Goal: Task Accomplishment & Management: Manage account settings

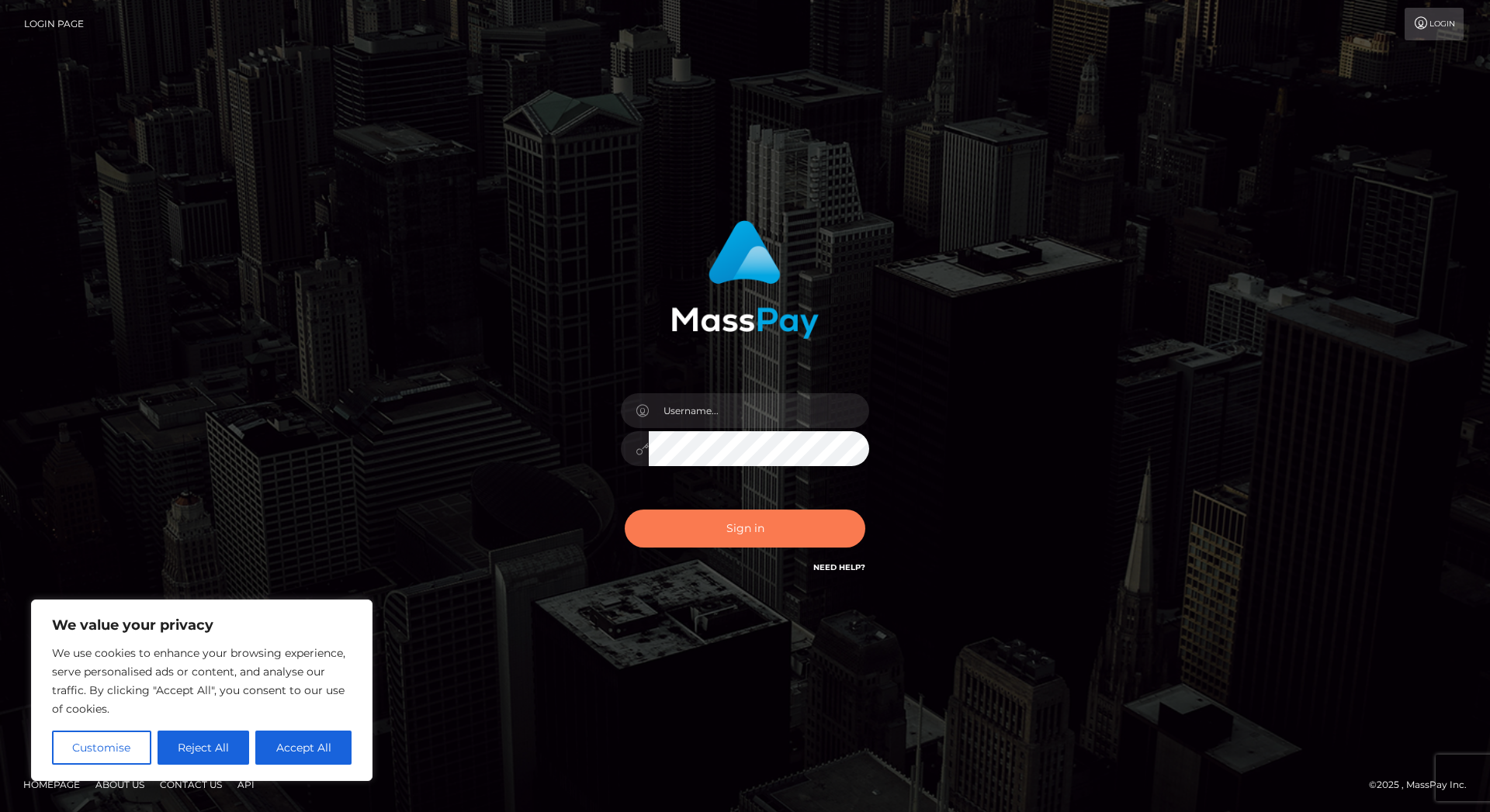
click at [757, 526] on button "Sign in" at bounding box center [745, 528] width 240 height 38
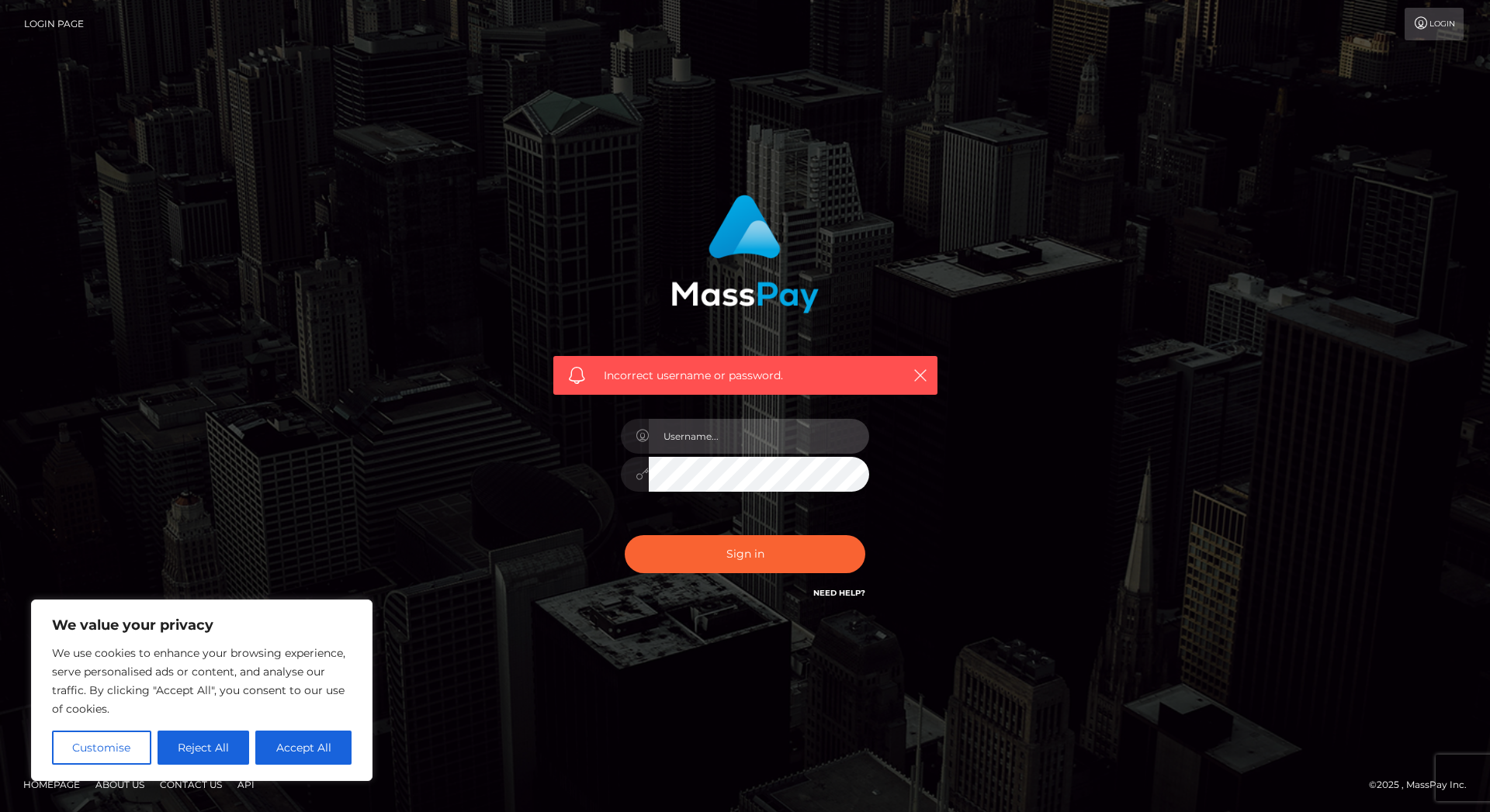
click at [685, 439] on input "text" at bounding box center [759, 436] width 221 height 35
type input "info@mokowell.de"
click at [737, 552] on button "Sign in" at bounding box center [745, 554] width 240 height 38
click at [178, 743] on button "Reject All" at bounding box center [203, 747] width 92 height 34
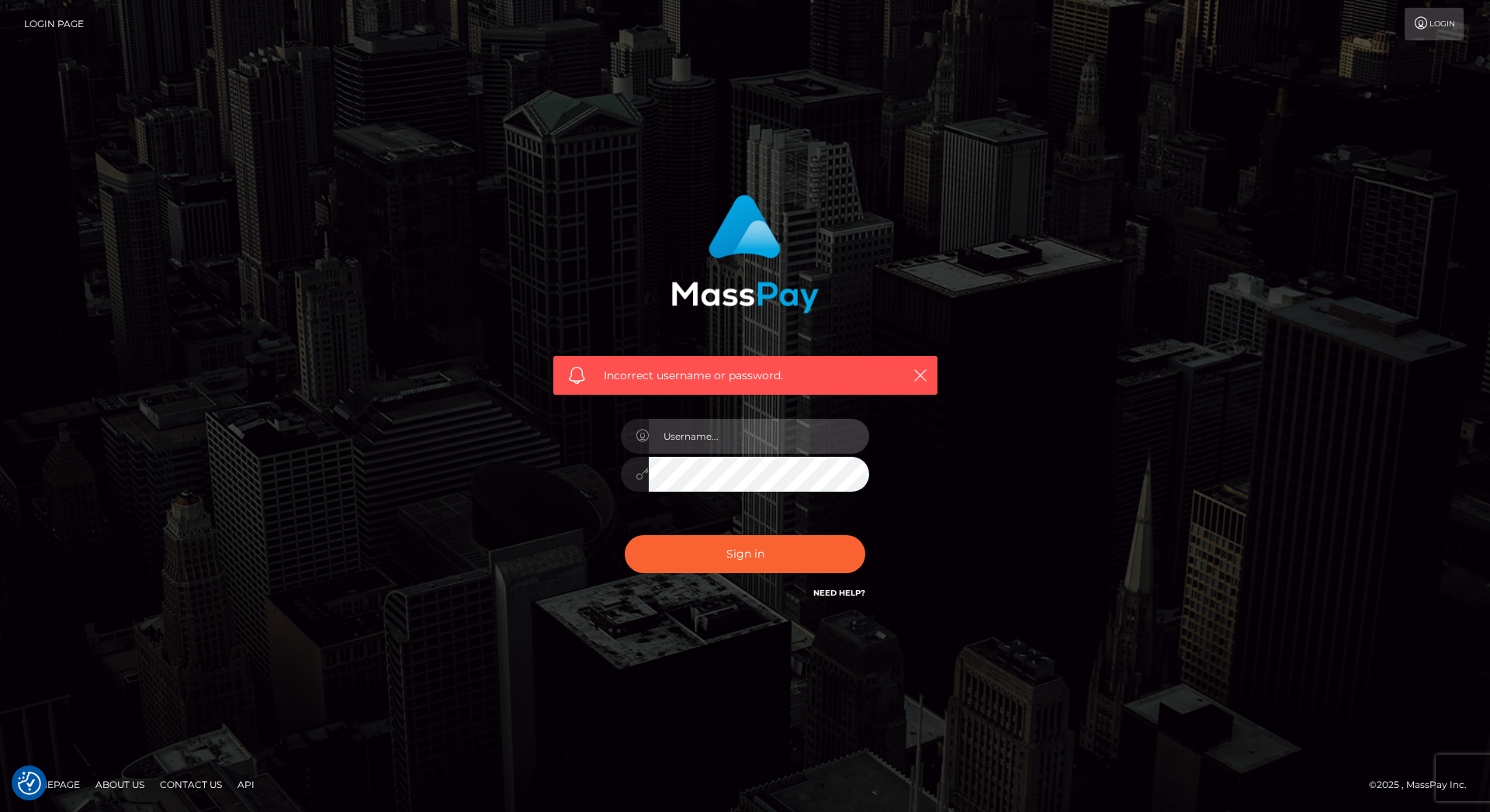
click at [679, 439] on input "text" at bounding box center [759, 436] width 221 height 35
type input "info@mokowell.de"
click at [636, 476] on icon at bounding box center [642, 473] width 14 height 13
click at [638, 438] on icon at bounding box center [642, 436] width 14 height 13
click at [919, 369] on icon "button" at bounding box center [920, 376] width 15 height 15
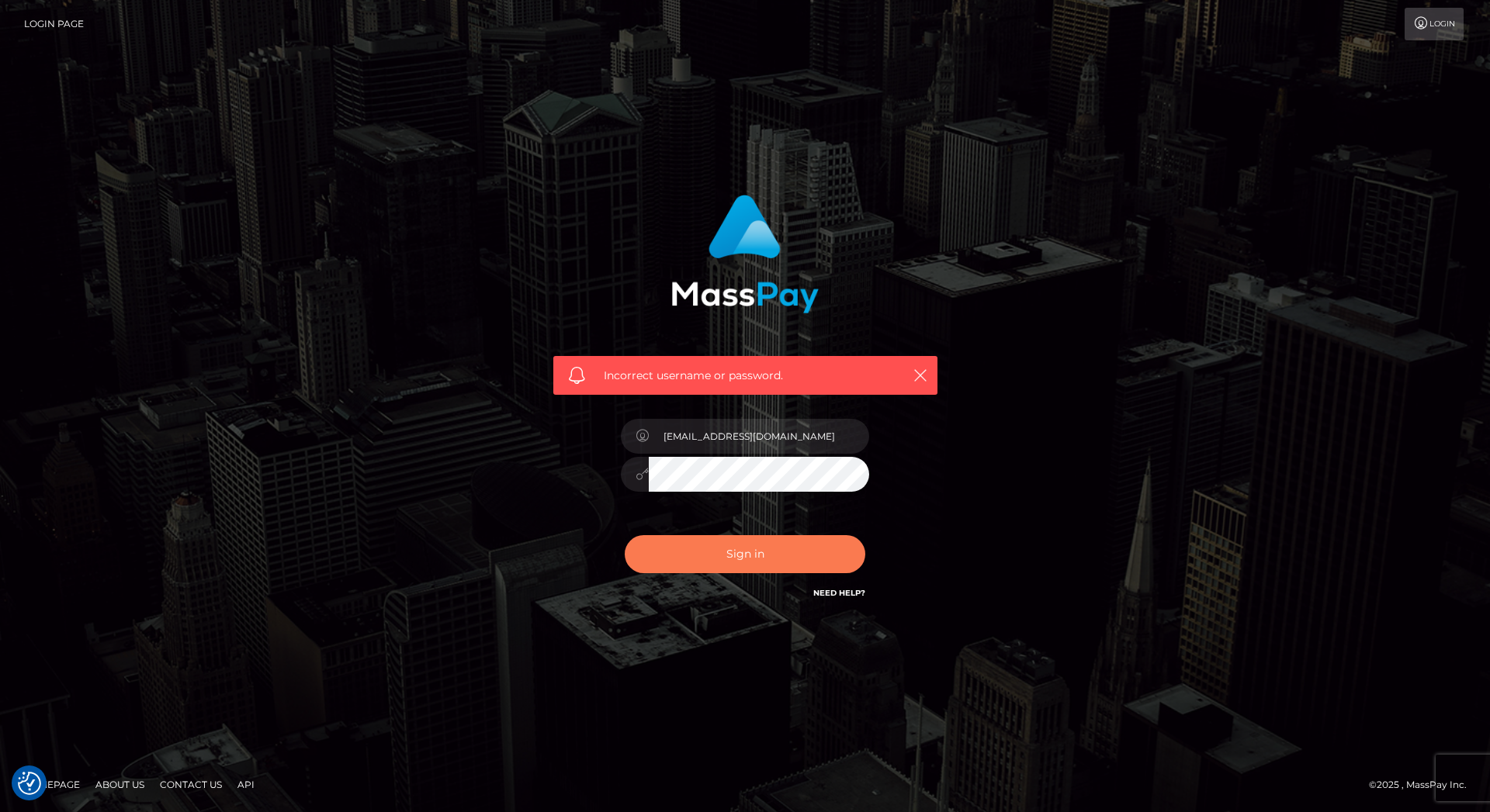
click at [742, 556] on button "Sign in" at bounding box center [745, 554] width 240 height 38
click at [681, 442] on input "text" at bounding box center [759, 436] width 221 height 35
type input "info@mokowell.de"
click at [782, 553] on button "Sign in" at bounding box center [745, 554] width 240 height 38
click at [659, 437] on input "text" at bounding box center [759, 436] width 221 height 35
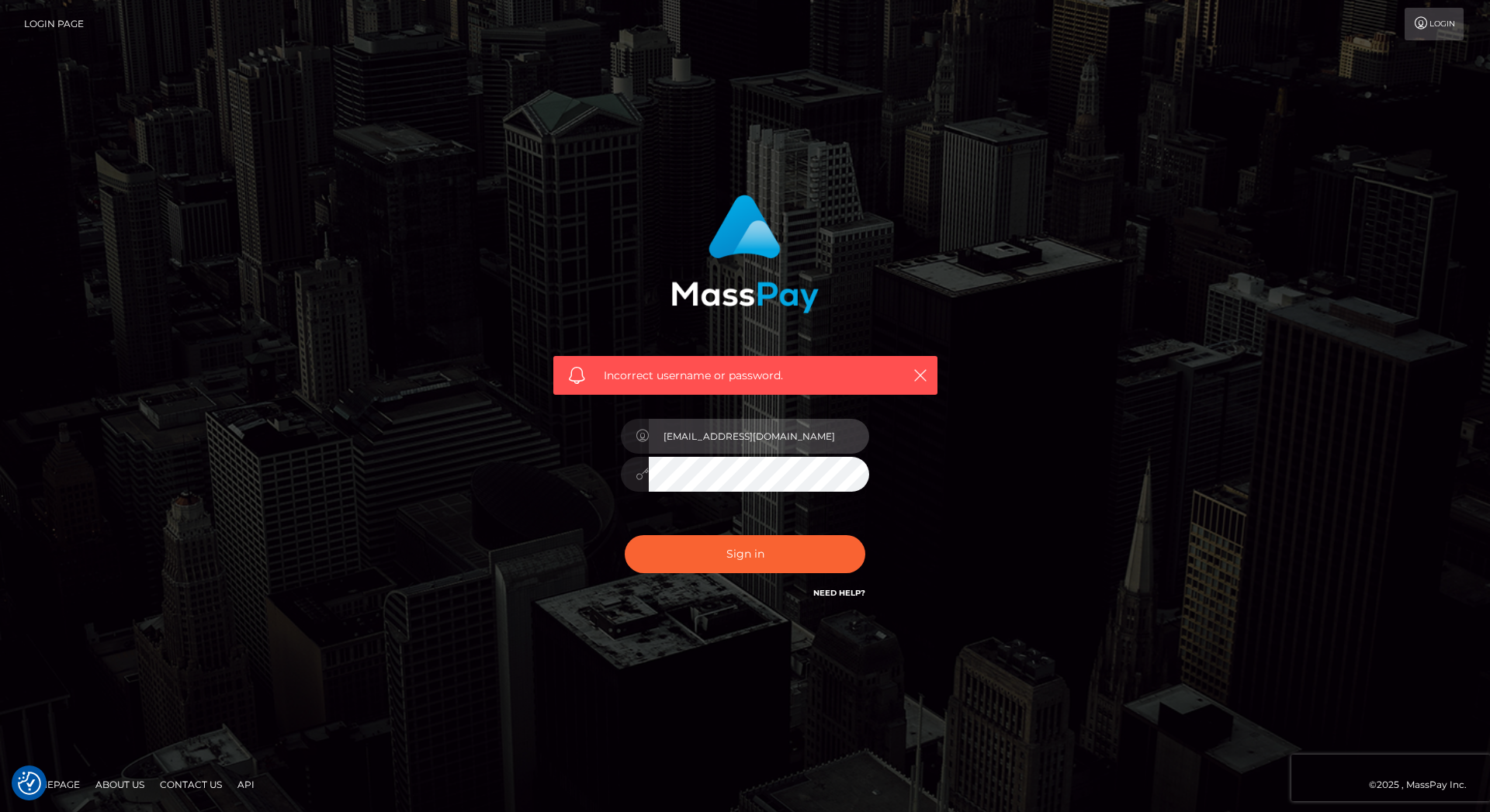
type input "[EMAIL_ADDRESS][DOMAIN_NAME]"
click at [567, 506] on div "Incorrect username or password. info@mokowell.de" at bounding box center [745, 398] width 408 height 431
click at [768, 439] on input "[EMAIL_ADDRESS][DOMAIN_NAME]" at bounding box center [759, 436] width 221 height 35
click at [715, 549] on button "Sign in" at bounding box center [745, 554] width 240 height 38
click at [842, 590] on link "Need Help?" at bounding box center [839, 592] width 52 height 10
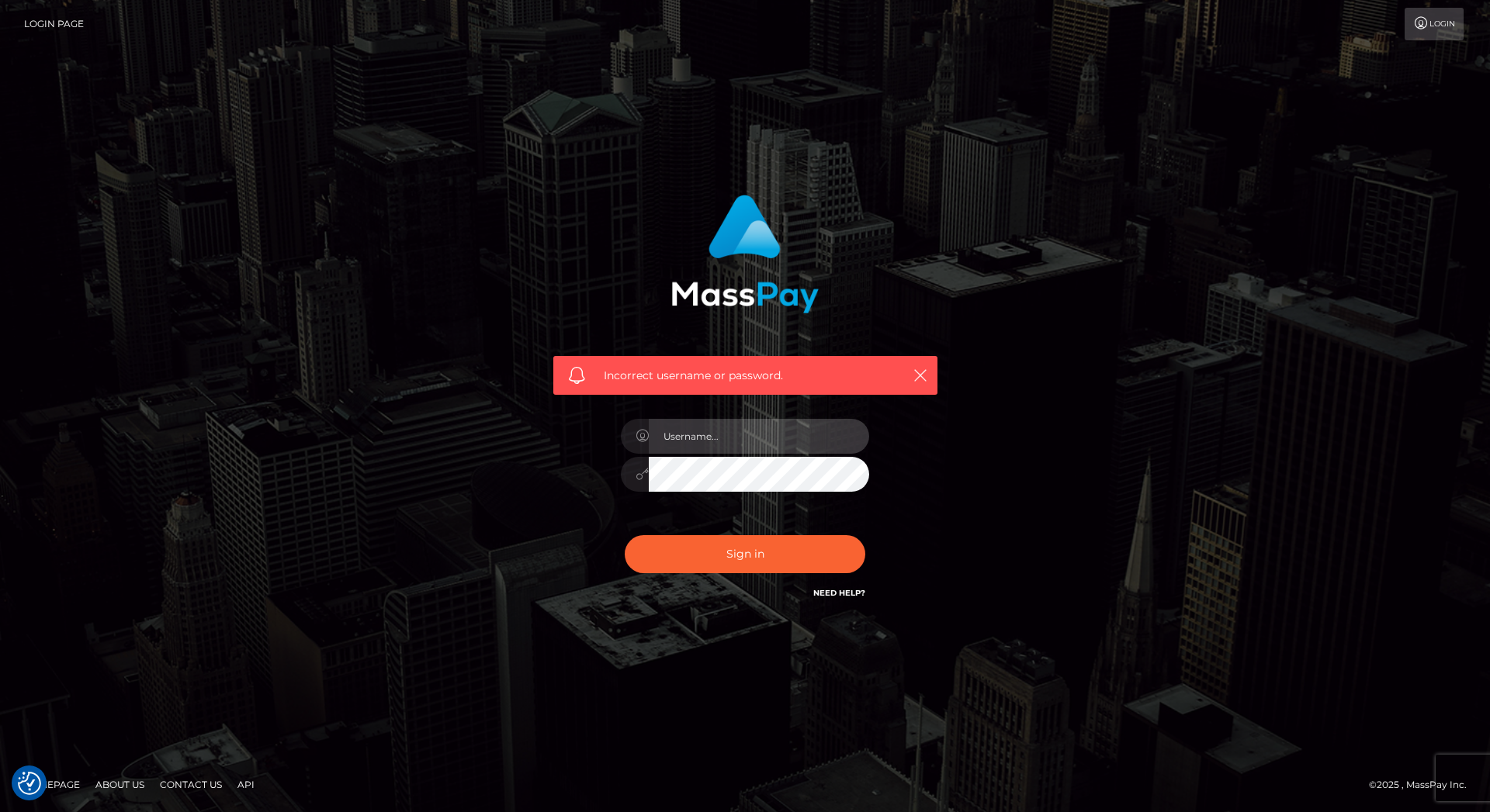
click at [679, 447] on input "text" at bounding box center [759, 436] width 221 height 35
type input "info@mokowell.de"
click at [722, 554] on button "Sign in" at bounding box center [745, 554] width 240 height 38
click at [1442, 25] on link "Login" at bounding box center [1434, 24] width 59 height 33
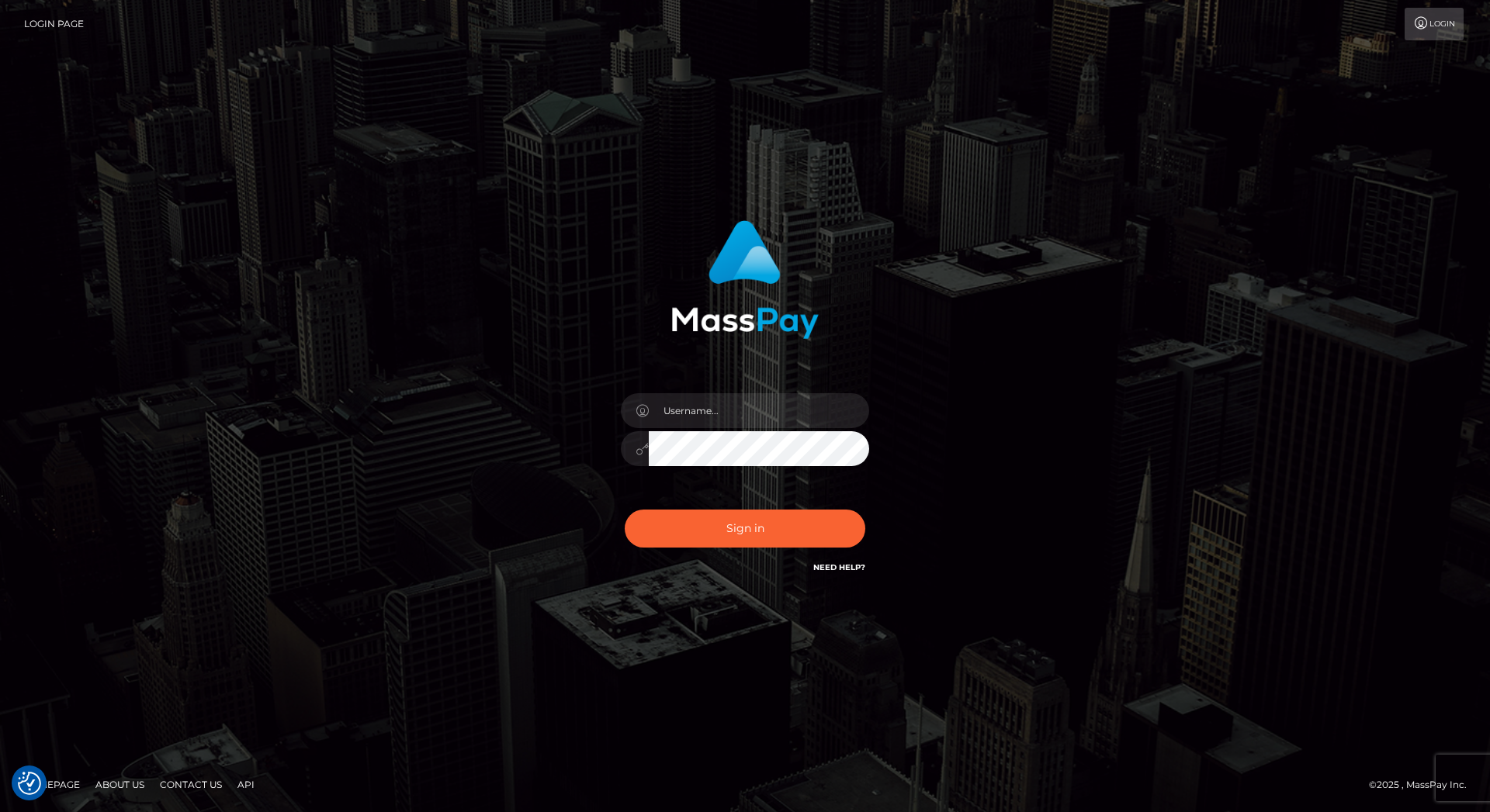
click at [1442, 25] on link "Login" at bounding box center [1434, 24] width 59 height 33
